Goal: Navigation & Orientation: Find specific page/section

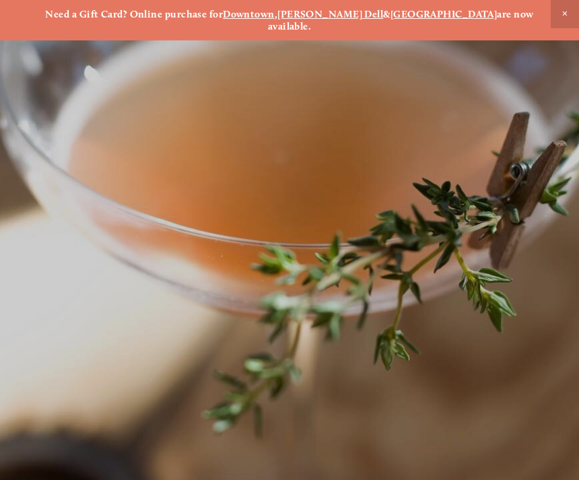
scroll to position [-31, 0]
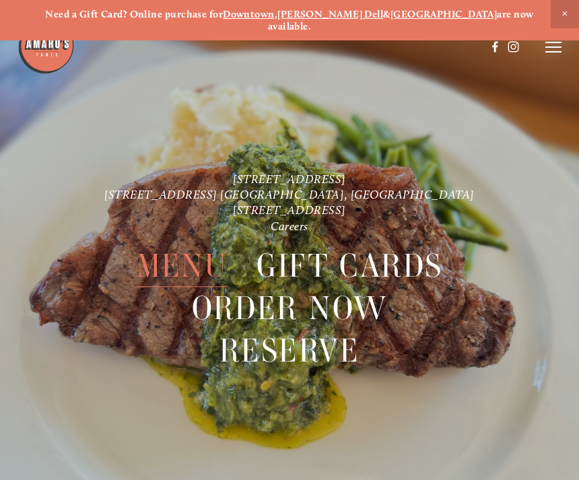
click at [166, 250] on span "Menu" at bounding box center [183, 267] width 92 height 42
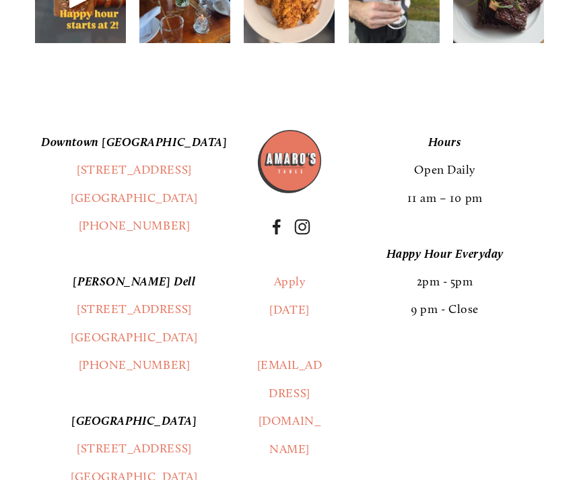
scroll to position [1983, 0]
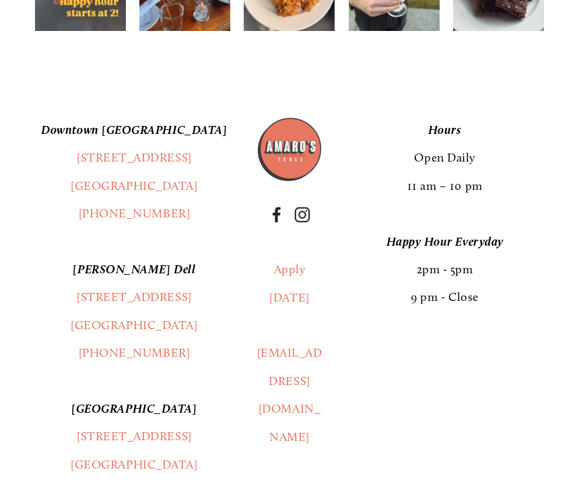
click at [121, 262] on em "[PERSON_NAME] Dell" at bounding box center [134, 269] width 123 height 15
click at [86, 318] on link "[GEOGRAPHIC_DATA]" at bounding box center [134, 325] width 127 height 15
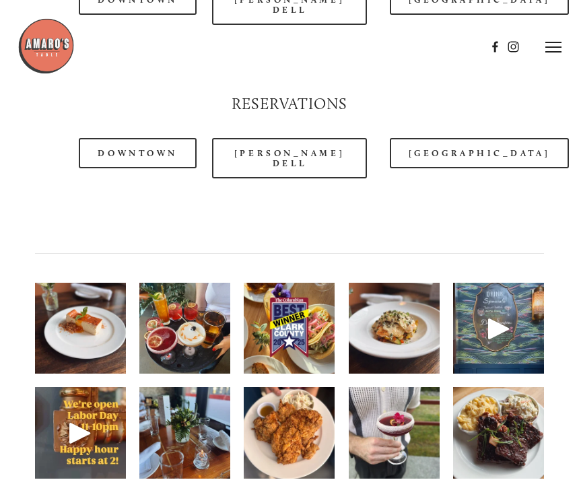
scroll to position [1535, 0]
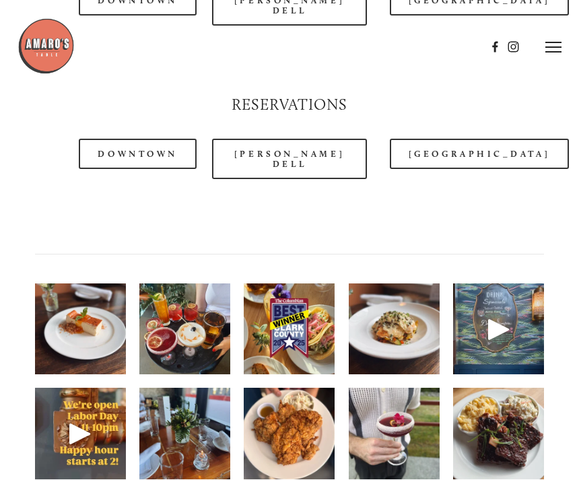
click at [438, 139] on link "[GEOGRAPHIC_DATA]" at bounding box center [479, 154] width 179 height 30
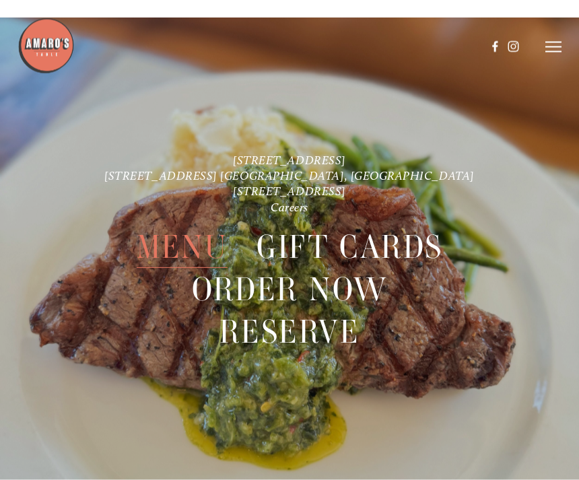
scroll to position [2597, 0]
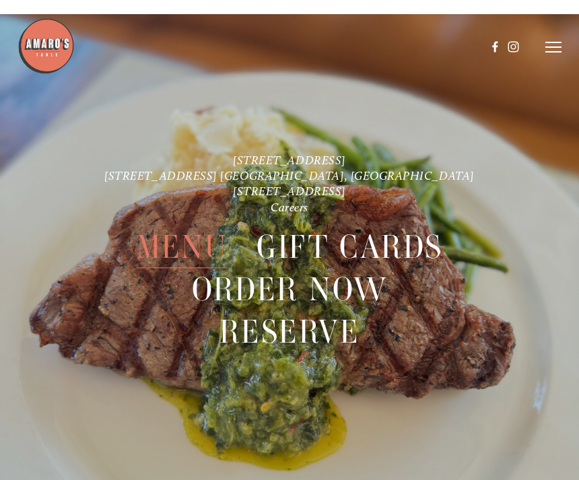
click at [161, 255] on span "Menu" at bounding box center [183, 248] width 92 height 42
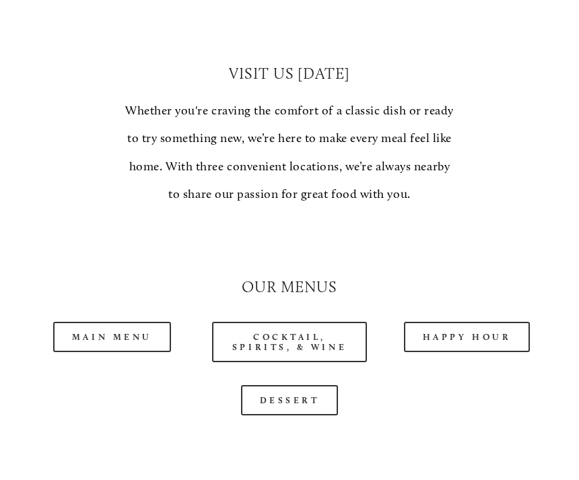
scroll to position [1039, 0]
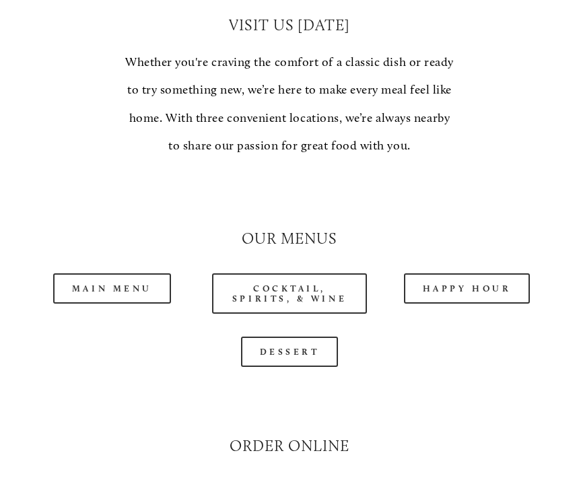
click at [93, 273] on link "Main Menu" at bounding box center [112, 288] width 118 height 30
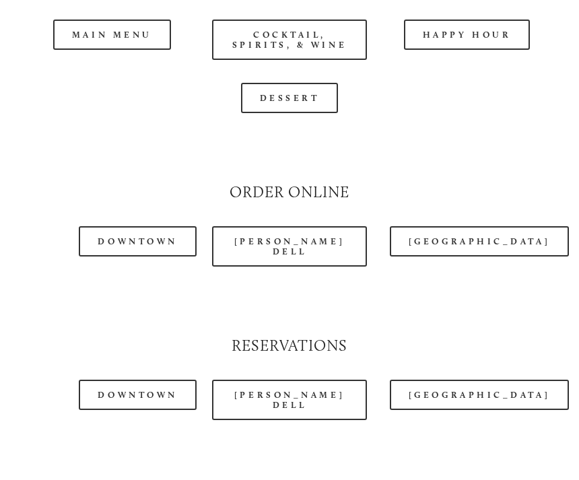
scroll to position [1399, 0]
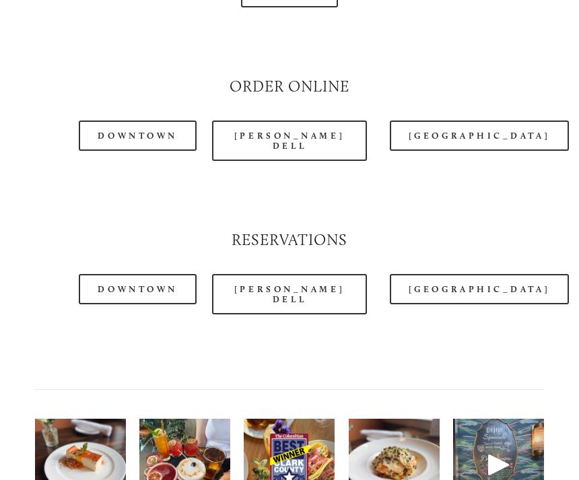
click at [449, 121] on link "[GEOGRAPHIC_DATA]" at bounding box center [479, 136] width 179 height 30
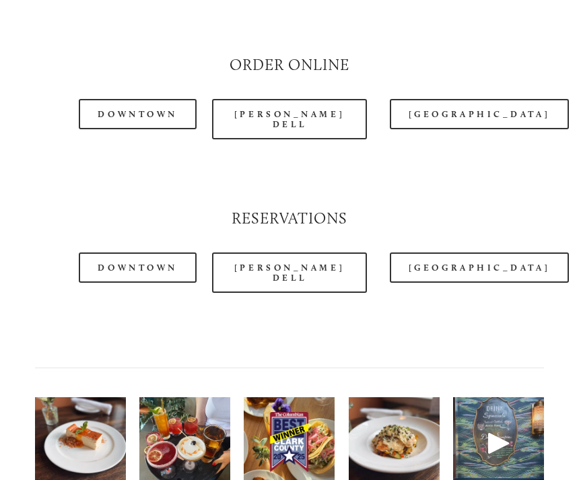
click at [428, 253] on link "[GEOGRAPHIC_DATA]" at bounding box center [479, 268] width 179 height 30
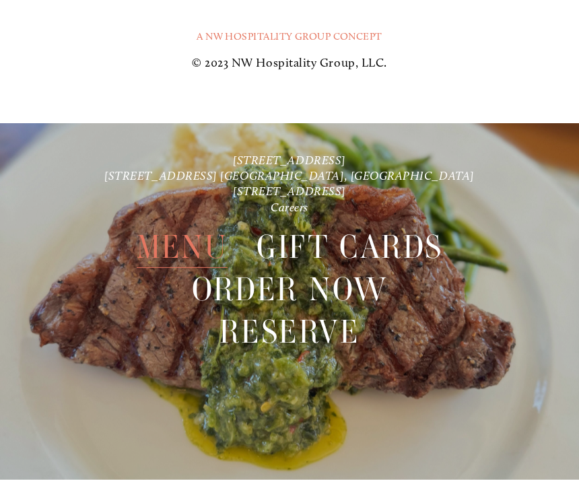
scroll to position [2597, 0]
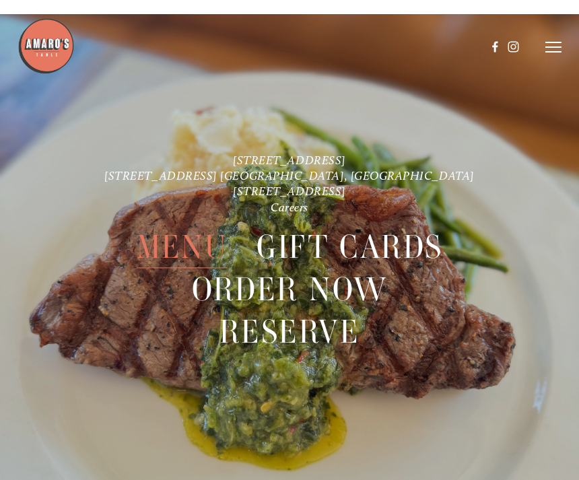
click at [160, 246] on span "Menu" at bounding box center [183, 248] width 92 height 42
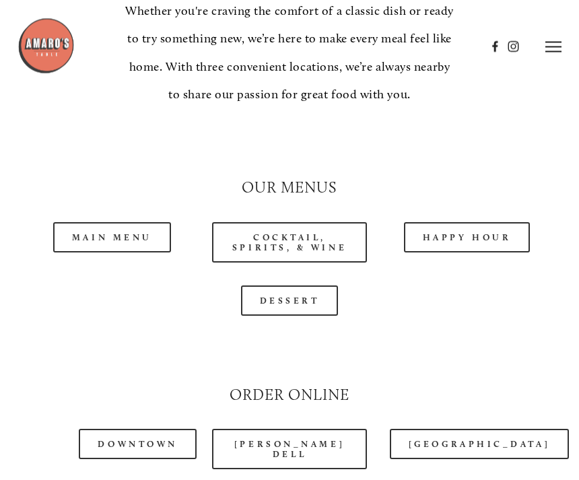
scroll to position [1093, 0]
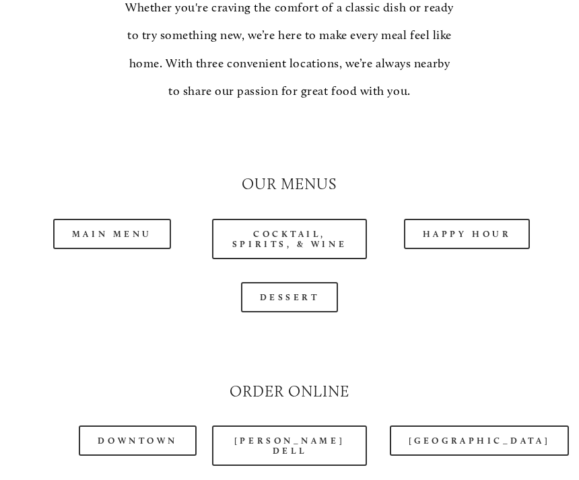
click at [92, 220] on link "Main Menu" at bounding box center [112, 235] width 118 height 30
